Goal: Navigation & Orientation: Find specific page/section

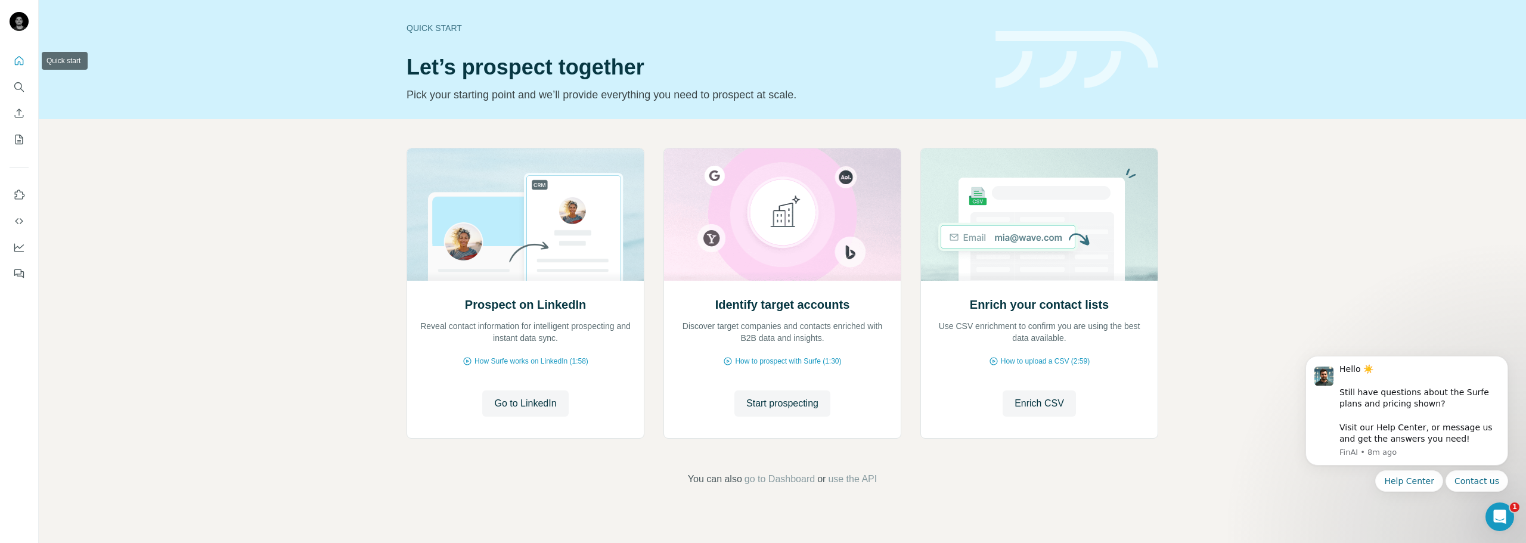
click at [21, 60] on icon "Quick start" at bounding box center [19, 61] width 12 height 12
click at [21, 249] on icon "Dashboard" at bounding box center [19, 247] width 12 height 12
